Goal: Check status: Verify the current state of an ongoing process or item

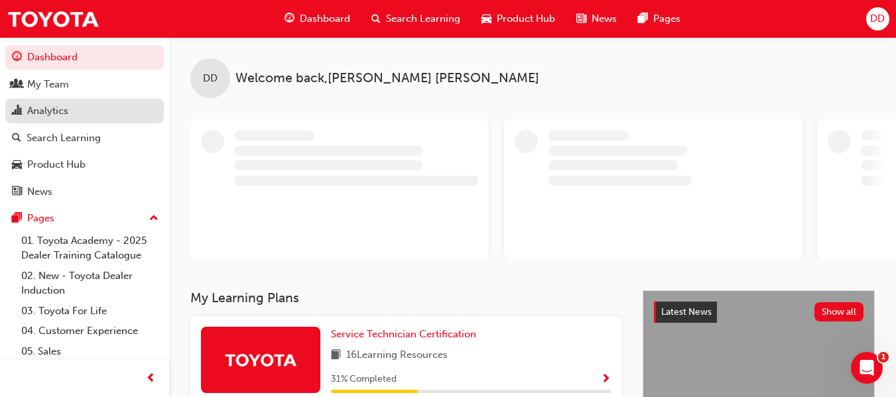
click at [41, 112] on div "Analytics" at bounding box center [47, 110] width 41 height 15
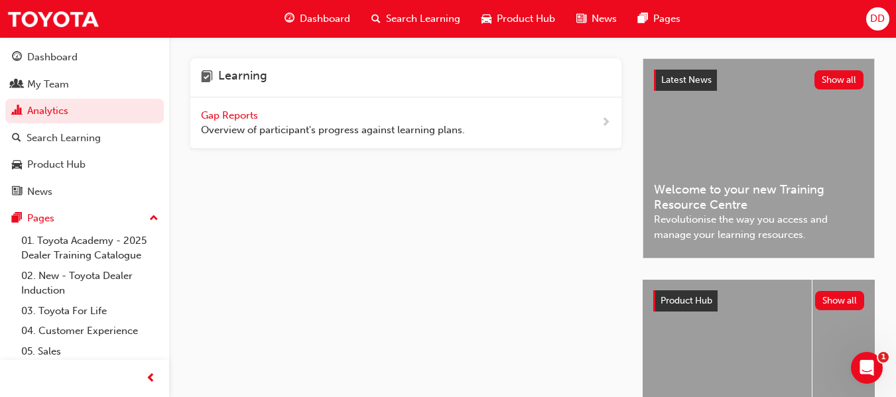
click at [243, 117] on span "Gap Reports" at bounding box center [231, 115] width 60 height 12
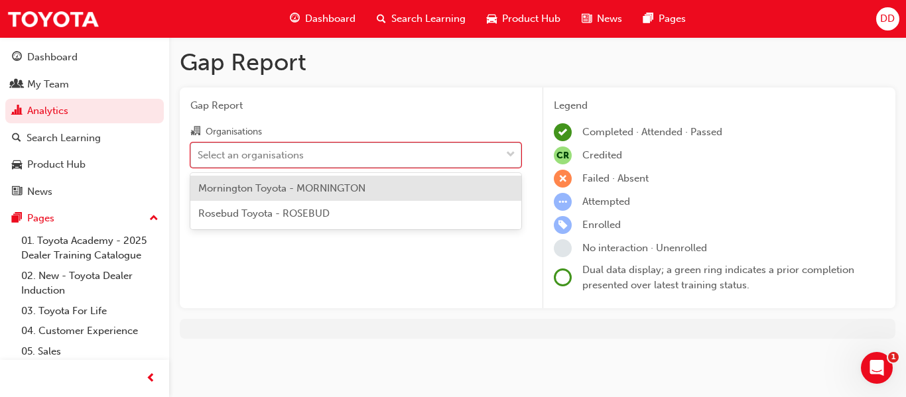
click at [307, 156] on div "Select an organisations" at bounding box center [346, 154] width 310 height 23
click at [199, 156] on input "Organisations option Mornington Toyota - MORNINGTON focused, 1 of 2. 2 results …" at bounding box center [198, 154] width 1 height 11
click at [318, 191] on span "Mornington Toyota - MORNINGTON" at bounding box center [281, 188] width 167 height 12
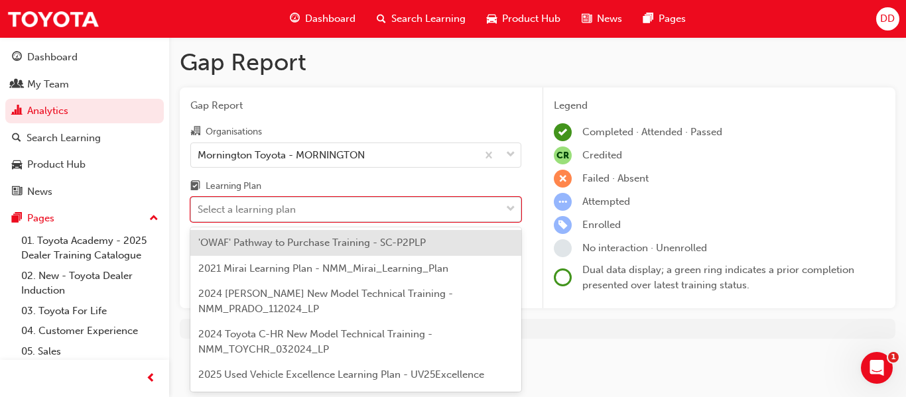
click at [310, 206] on div "Select a learning plan" at bounding box center [346, 209] width 310 height 23
click at [199, 206] on input "Learning Plan option 'OWAF' Pathway to Purchase Training - SC-P2PLP focused, 1 …" at bounding box center [198, 209] width 1 height 11
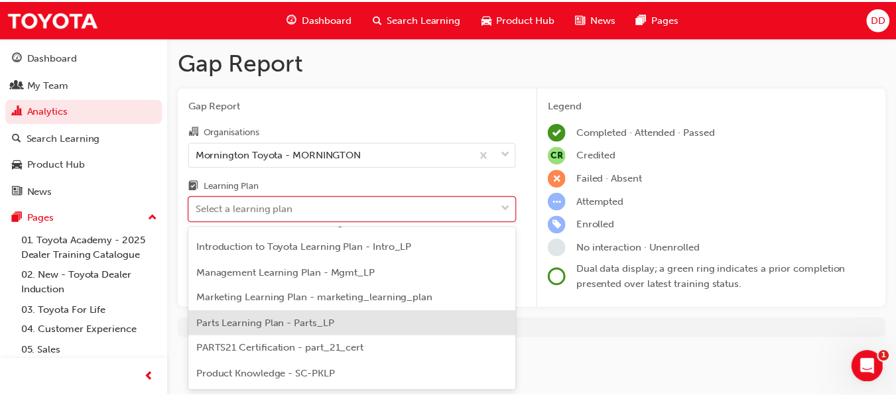
scroll to position [398, 0]
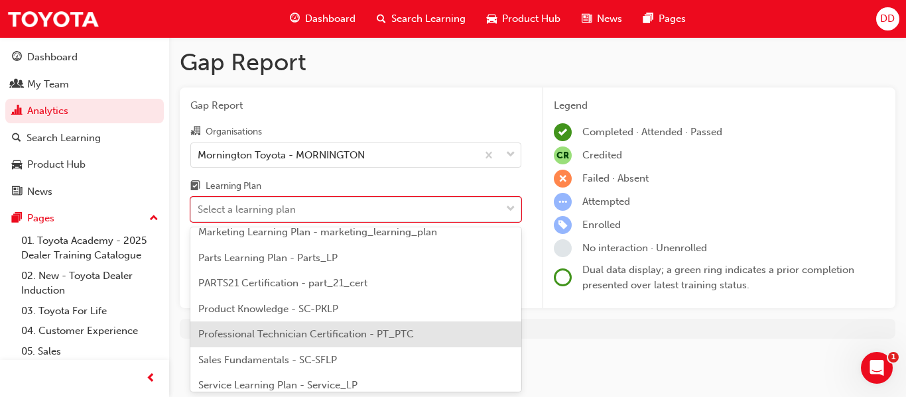
click at [317, 337] on span "Professional Technician Certification - PT_PTC" at bounding box center [306, 334] width 216 height 12
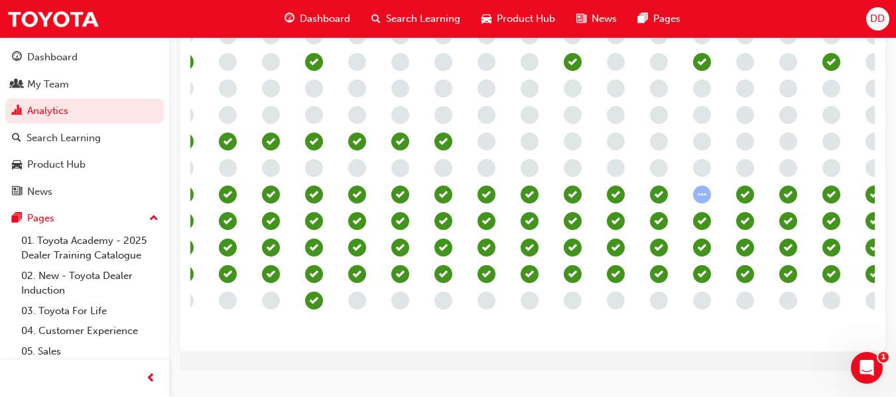
scroll to position [0, 624]
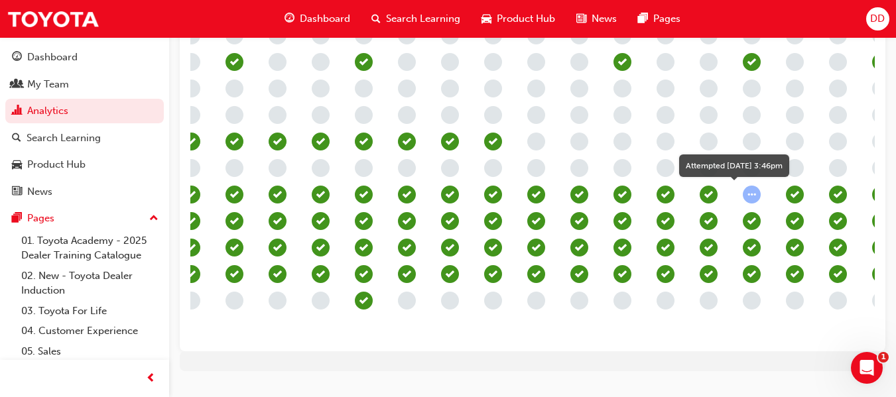
click at [751, 193] on span "learningRecordVerb_ATTEMPT-icon" at bounding box center [752, 195] width 18 height 18
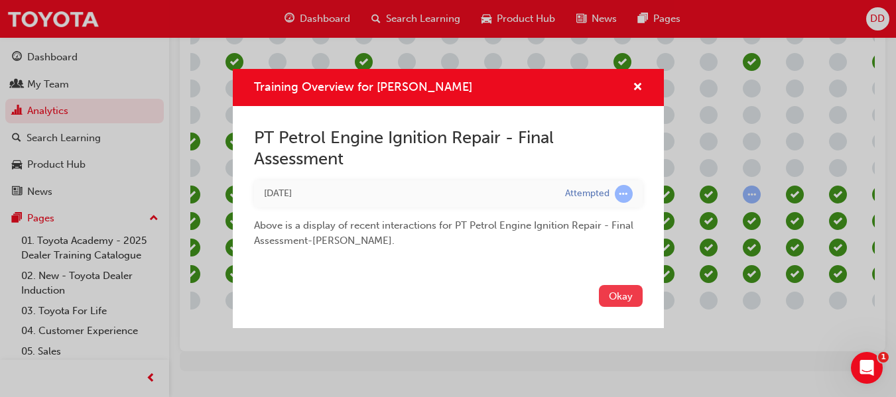
click at [623, 296] on button "Okay" at bounding box center [621, 296] width 44 height 22
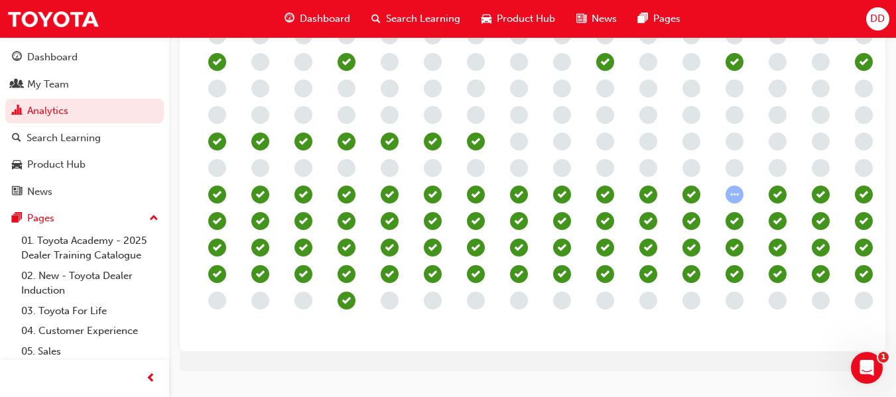
scroll to position [0, 706]
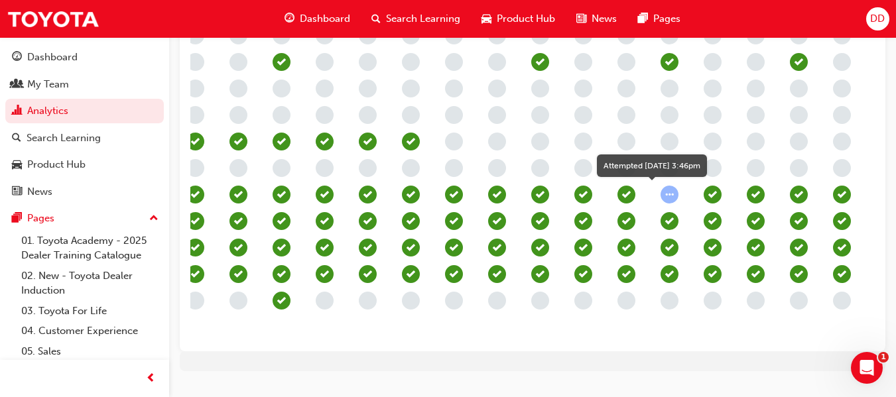
click at [669, 190] on span "learningRecordVerb_ATTEMPT-icon" at bounding box center [670, 195] width 18 height 18
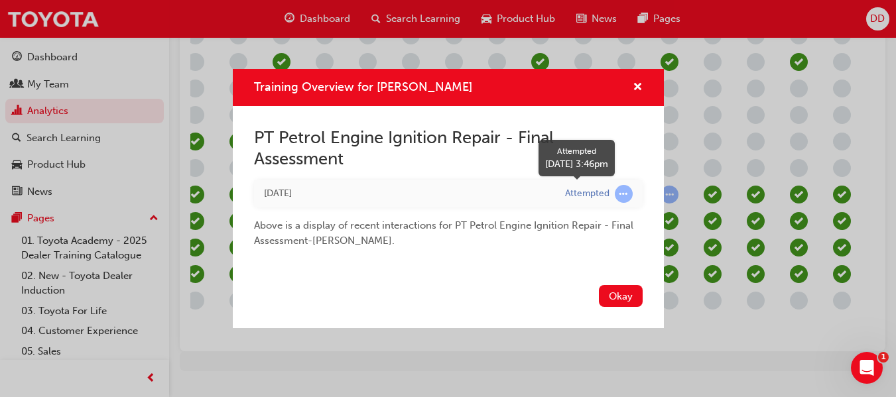
click at [621, 191] on span "learningRecordVerb_ATTEMPT-icon" at bounding box center [624, 194] width 18 height 18
click at [637, 84] on span "cross-icon" at bounding box center [638, 88] width 10 height 12
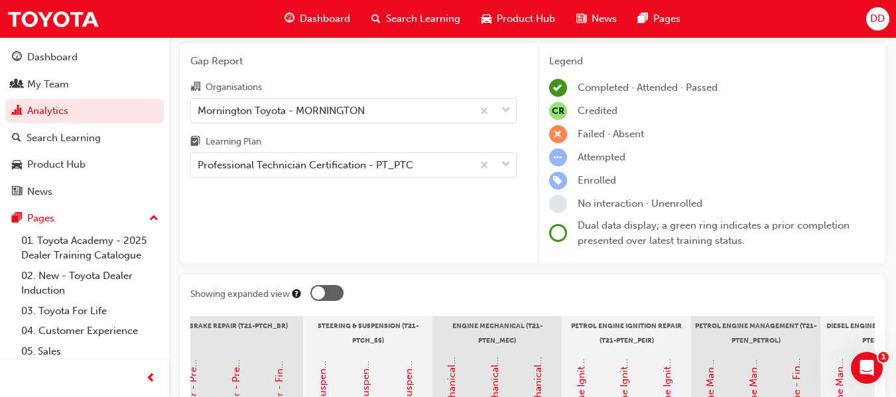
scroll to position [0, 0]
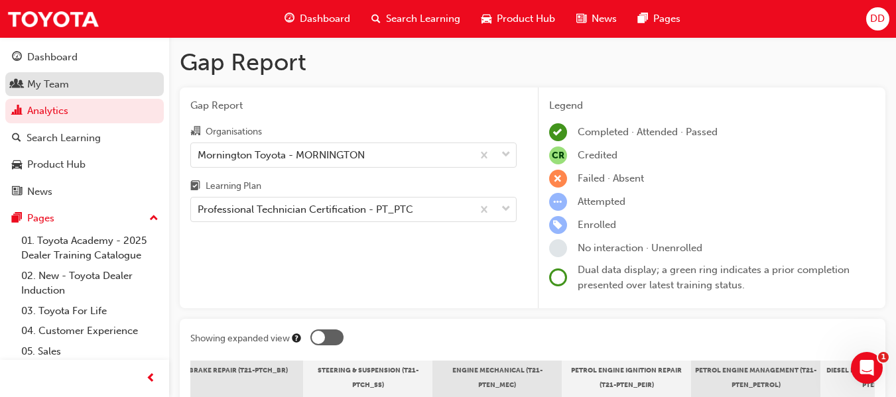
click at [56, 78] on div "My Team" at bounding box center [48, 84] width 42 height 15
